Goal: Task Accomplishment & Management: Use online tool/utility

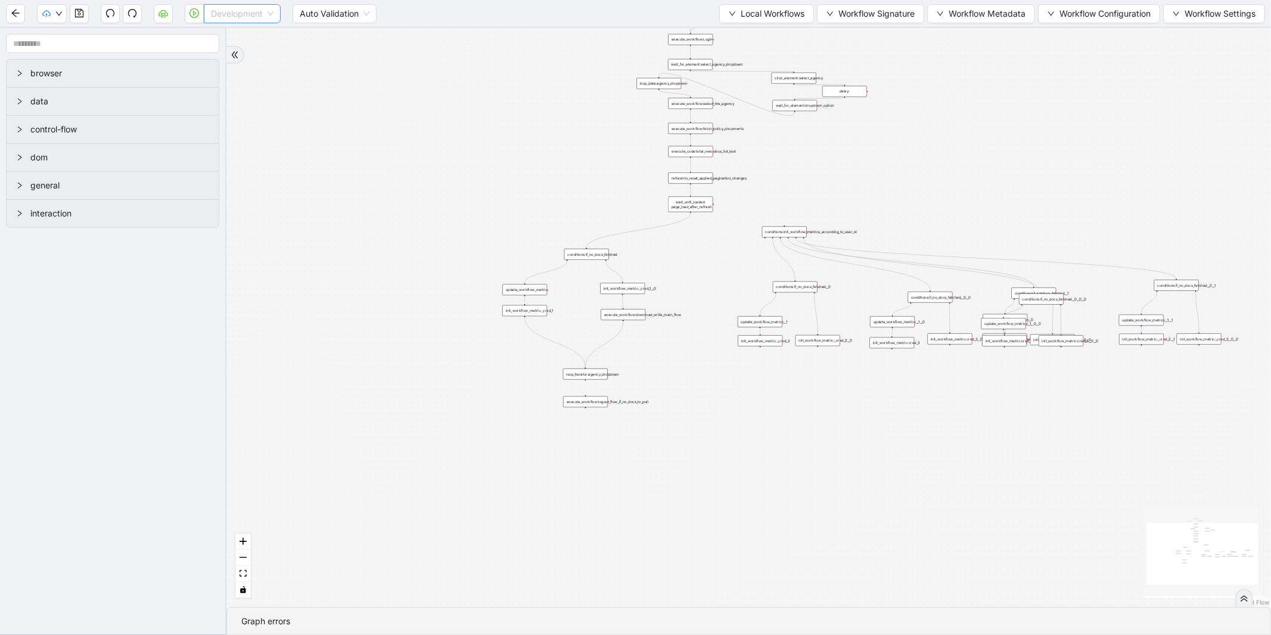
click at [242, 20] on span "Development" at bounding box center [242, 14] width 63 height 18
click at [251, 49] on div "Production" at bounding box center [242, 56] width 73 height 19
click at [192, 13] on icon "play-circle" at bounding box center [194, 13] width 10 height 10
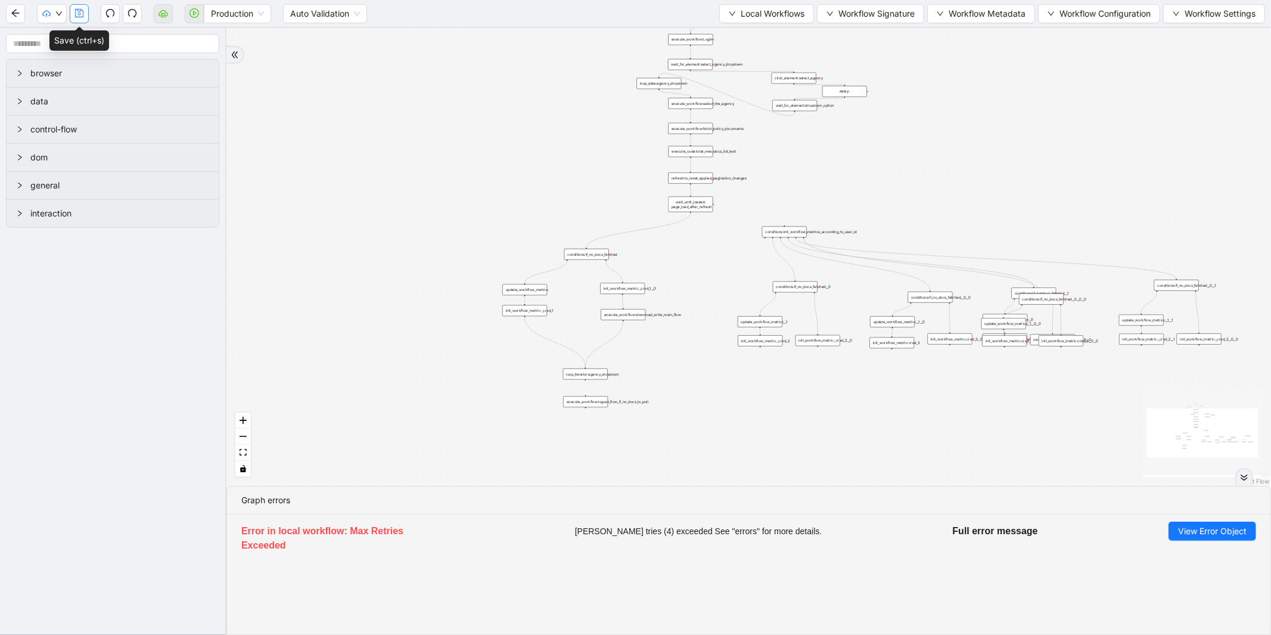
click at [75, 14] on icon "save" at bounding box center [79, 13] width 8 height 8
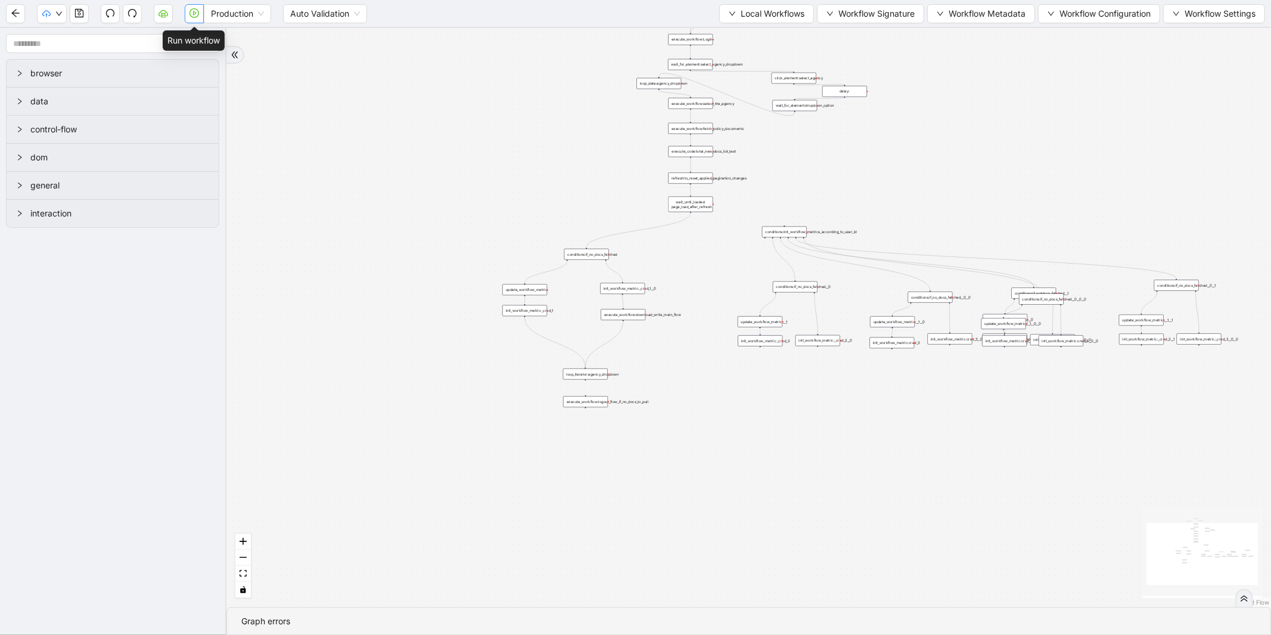
click at [191, 18] on button "button" at bounding box center [194, 13] width 19 height 19
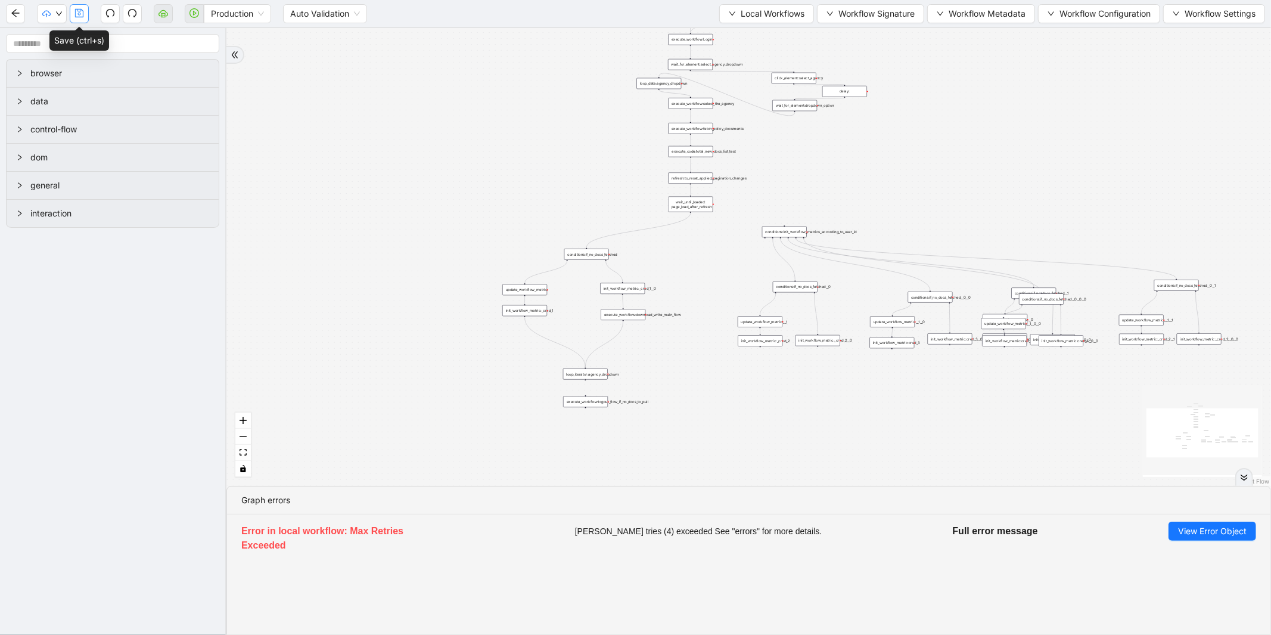
click at [78, 12] on icon "save" at bounding box center [79, 13] width 10 height 10
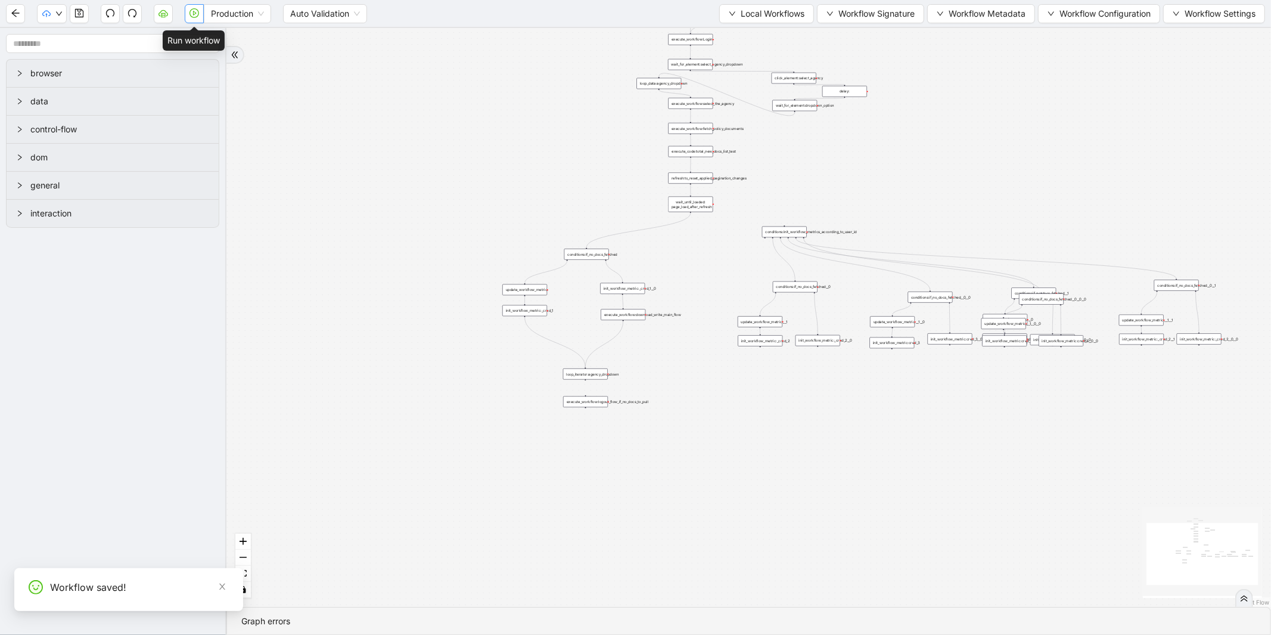
click at [198, 13] on icon "play-circle" at bounding box center [194, 13] width 10 height 10
